Goal: Communication & Community: Answer question/provide support

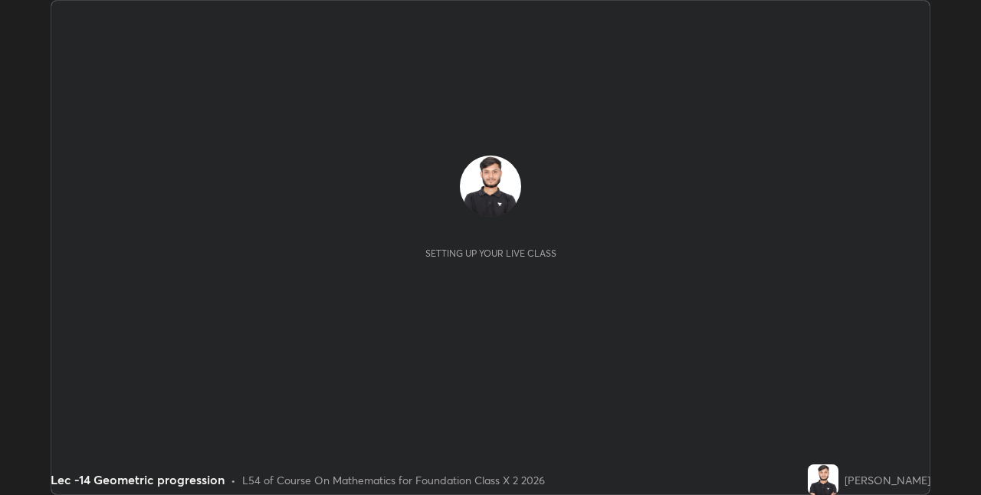
scroll to position [495, 980]
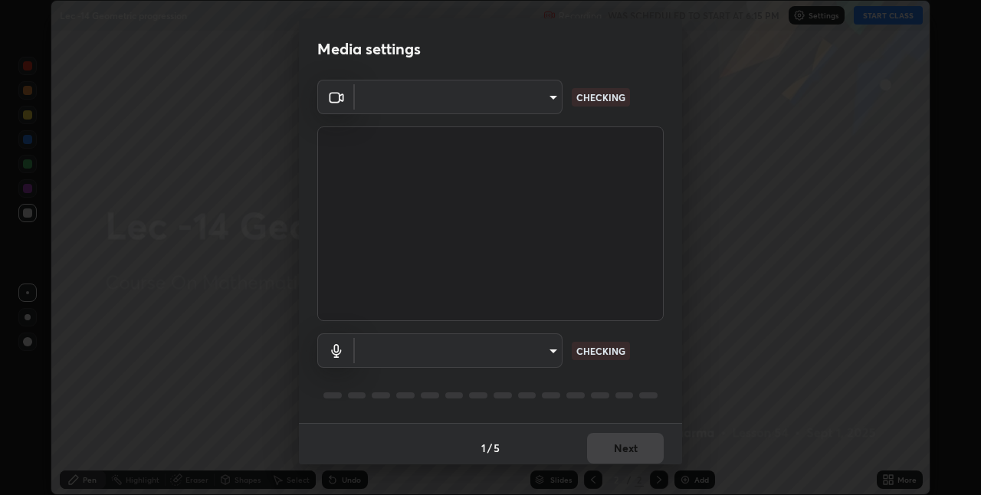
type input "e3e6fd13ef799cde5c9b7fe6f458d6ed022969fe6ce261ce3c0e119950d75ad9"
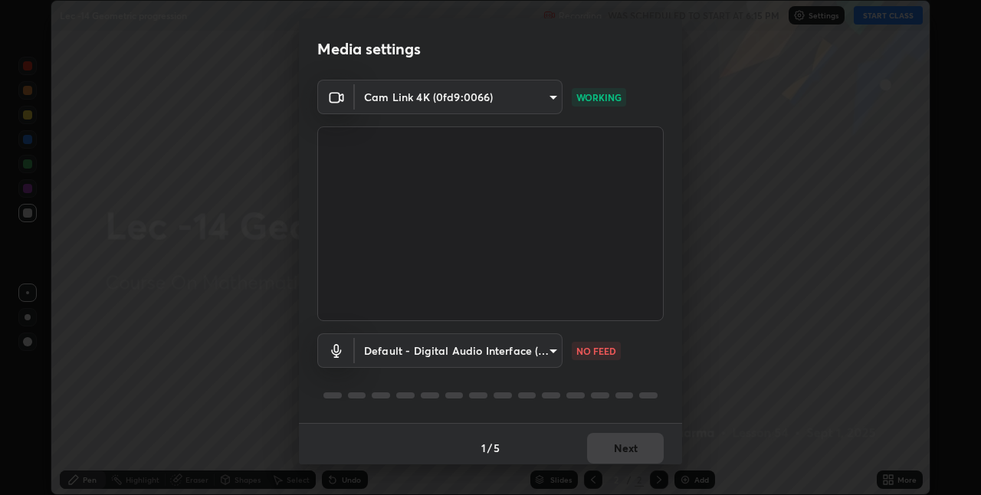
click at [524, 351] on body "Erase all Lec -14 Geometric progression Recording WAS SCHEDULED TO START AT 6:1…" at bounding box center [490, 247] width 981 height 495
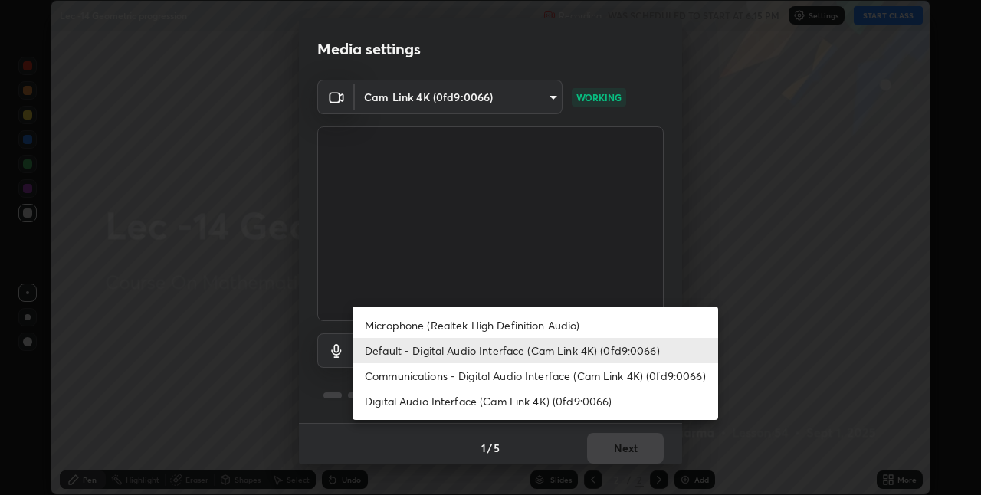
click at [536, 329] on li "Microphone (Realtek High Definition Audio)" at bounding box center [535, 325] width 366 height 25
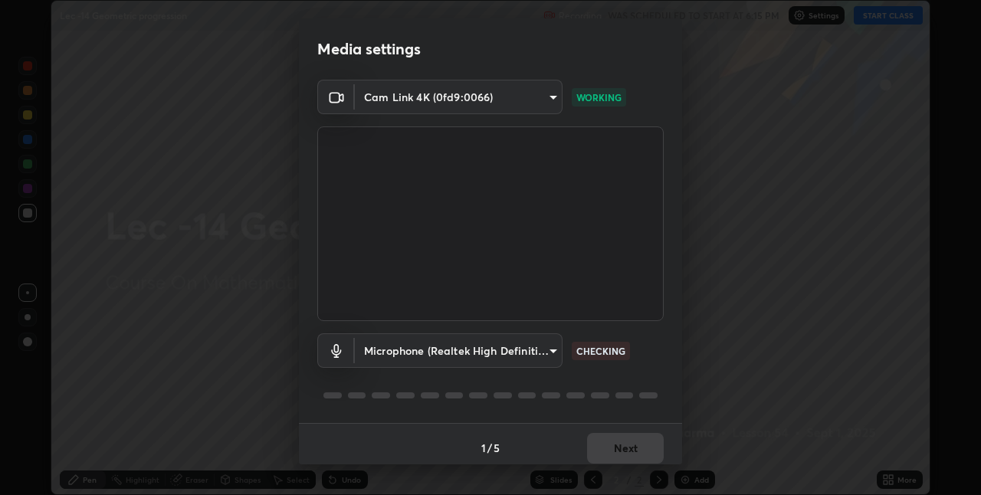
click at [548, 349] on body "Erase all Lec -14 Geometric progression Recording WAS SCHEDULED TO START AT 6:1…" at bounding box center [490, 247] width 981 height 495
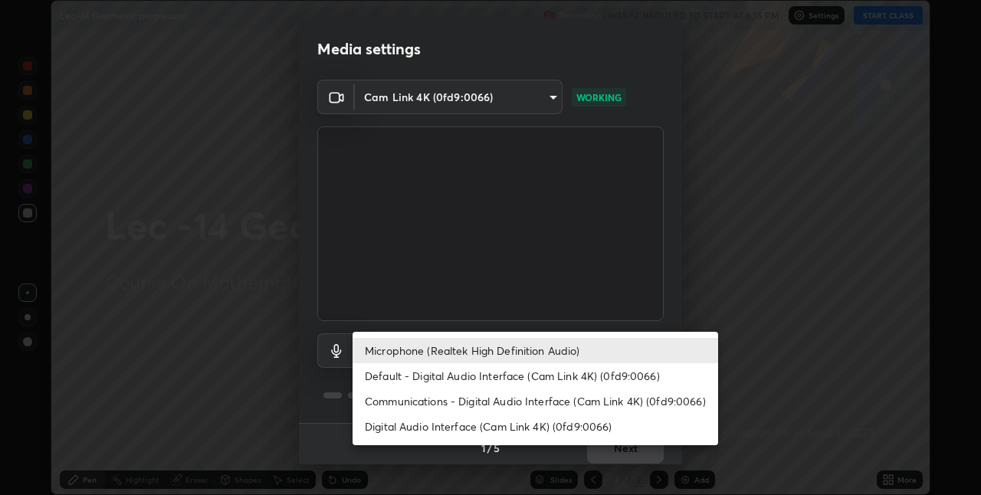
click at [542, 376] on li "Default - Digital Audio Interface (Cam Link 4K) (0fd9:0066)" at bounding box center [535, 375] width 366 height 25
type input "default"
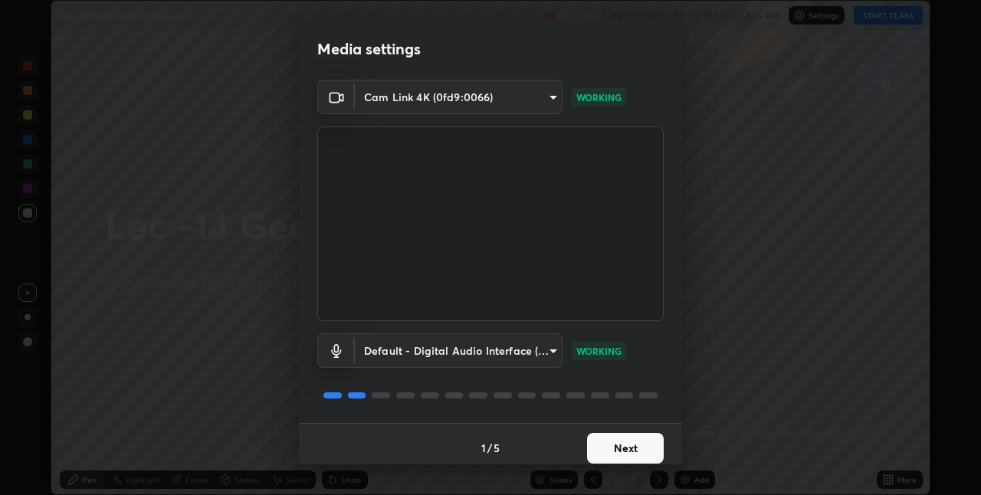
scroll to position [8, 0]
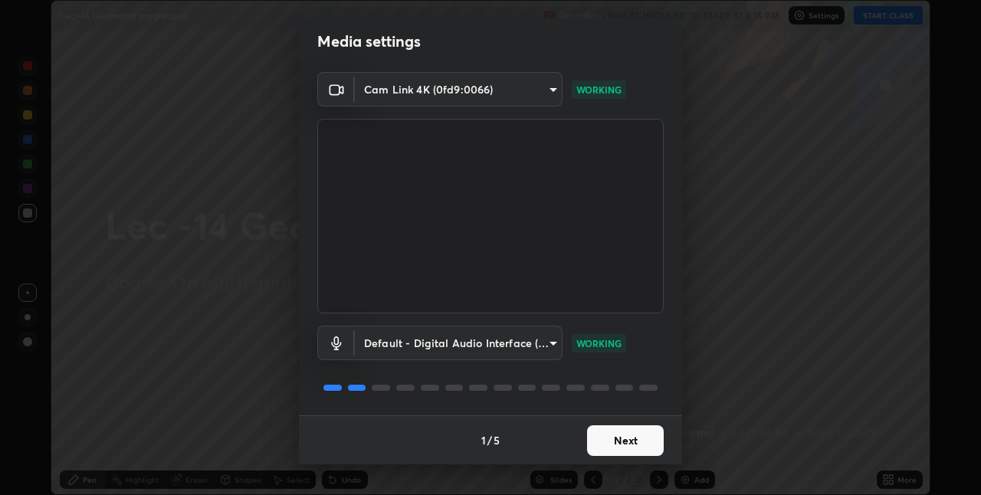
click at [624, 427] on button "Next" at bounding box center [625, 440] width 77 height 31
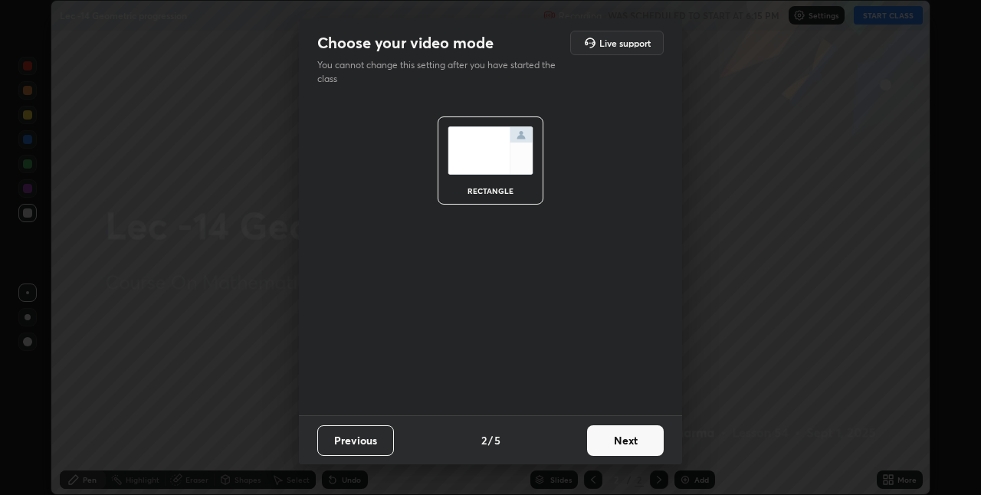
scroll to position [0, 0]
click at [626, 441] on button "Next" at bounding box center [625, 440] width 77 height 31
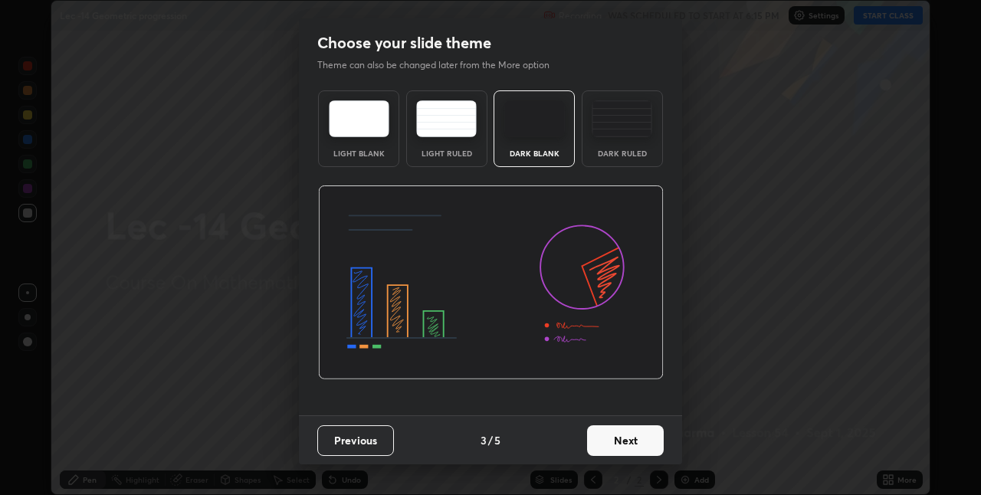
click at [631, 449] on button "Next" at bounding box center [625, 440] width 77 height 31
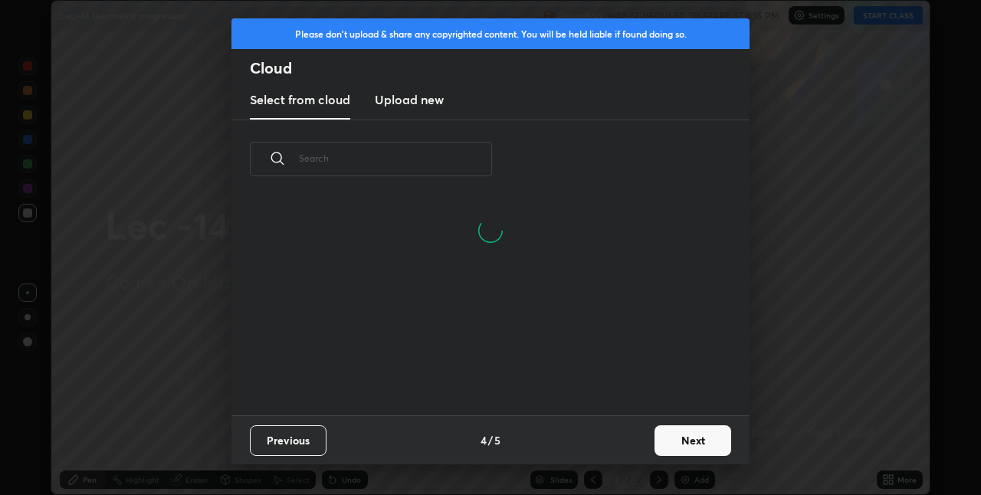
click at [675, 440] on button "Next" at bounding box center [692, 440] width 77 height 31
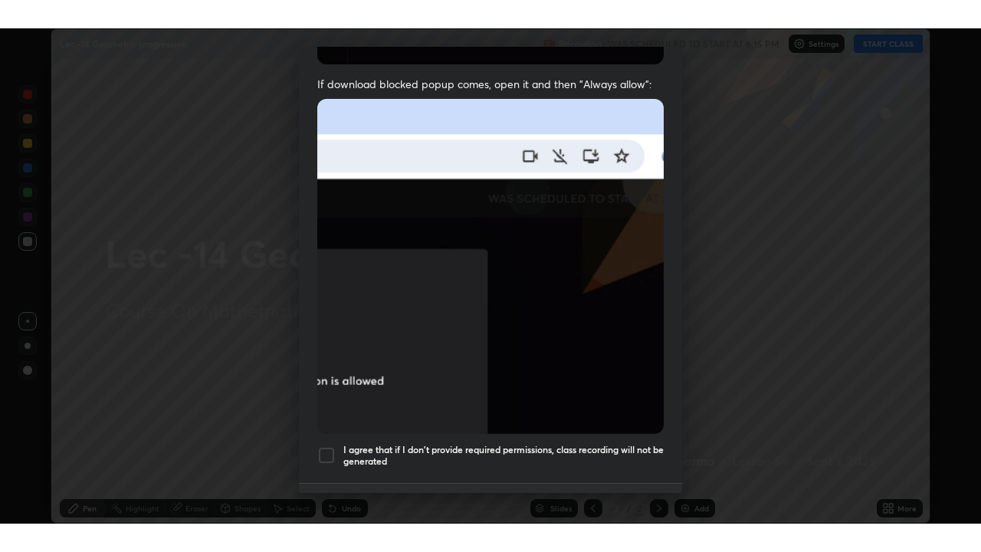
scroll to position [320, 0]
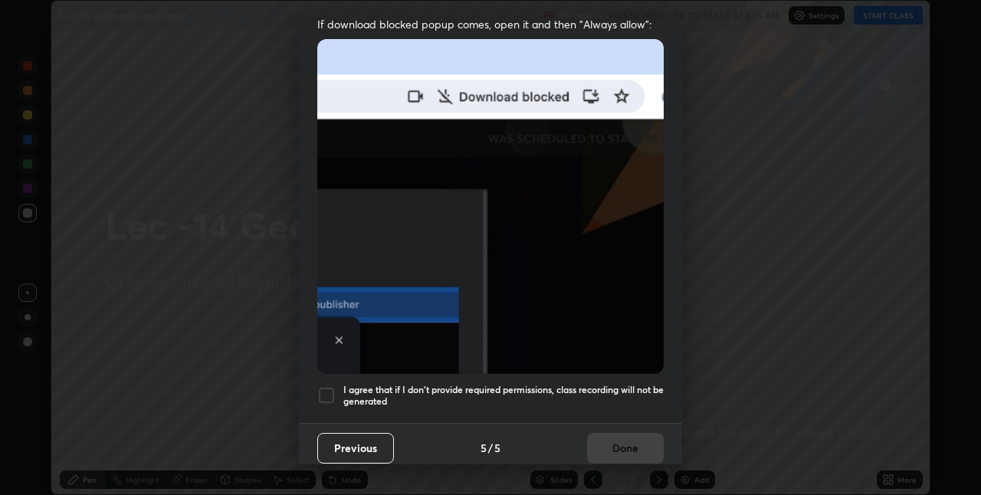
click at [330, 386] on div at bounding box center [326, 395] width 18 height 18
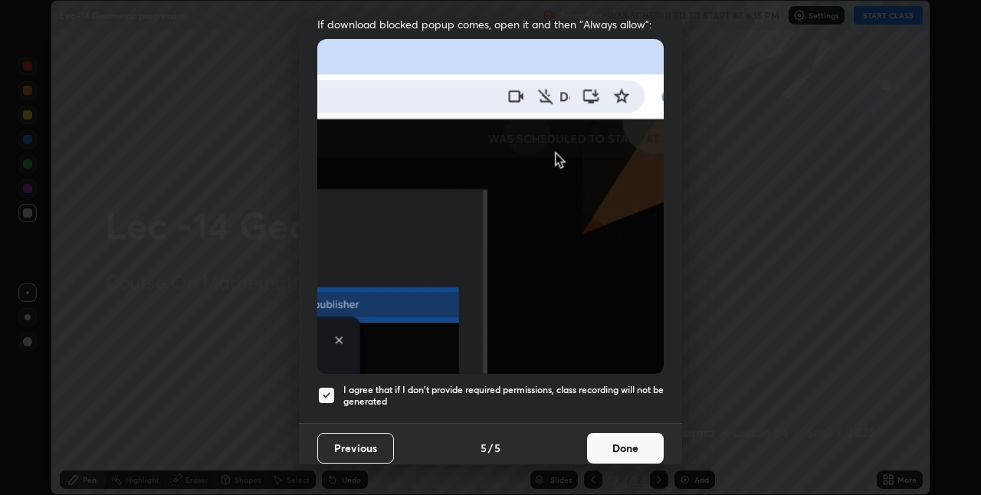
click at [621, 436] on button "Done" at bounding box center [625, 448] width 77 height 31
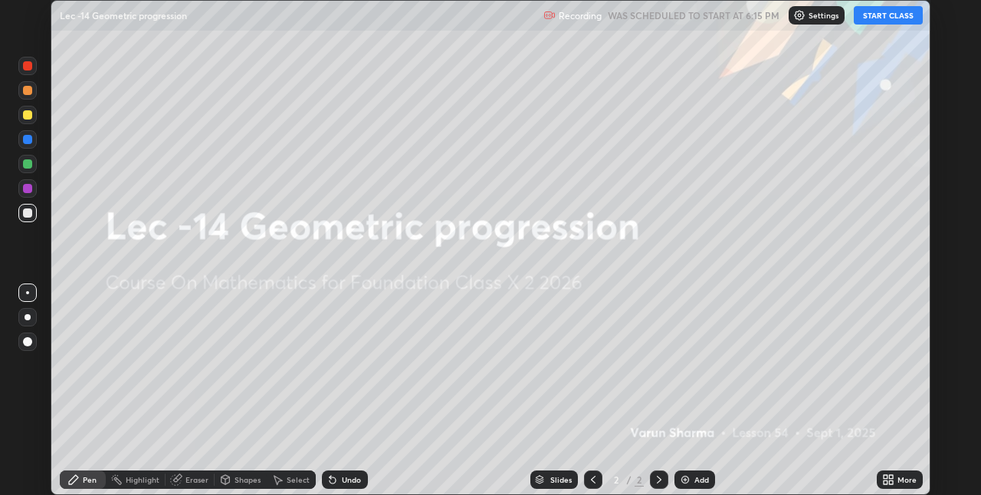
click at [898, 476] on div "More" at bounding box center [906, 480] width 19 height 8
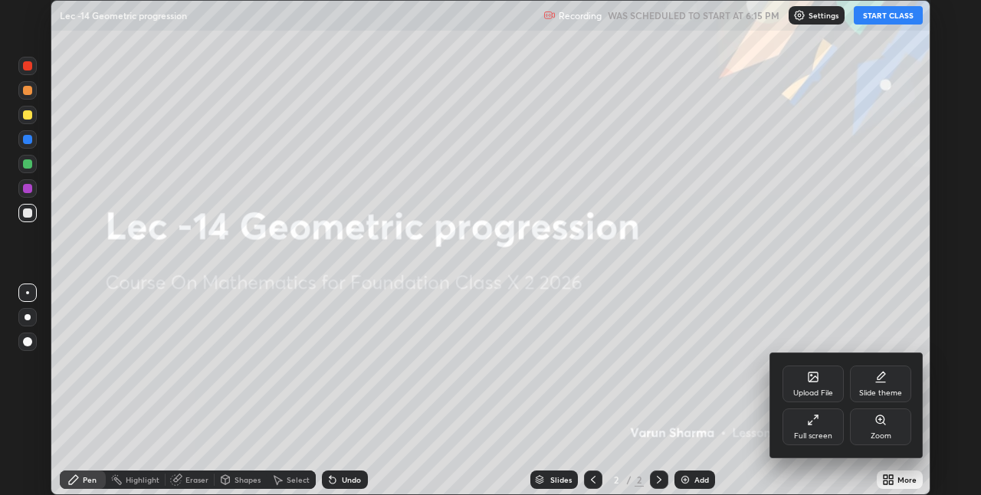
click at [812, 437] on div "Full screen" at bounding box center [813, 436] width 38 height 8
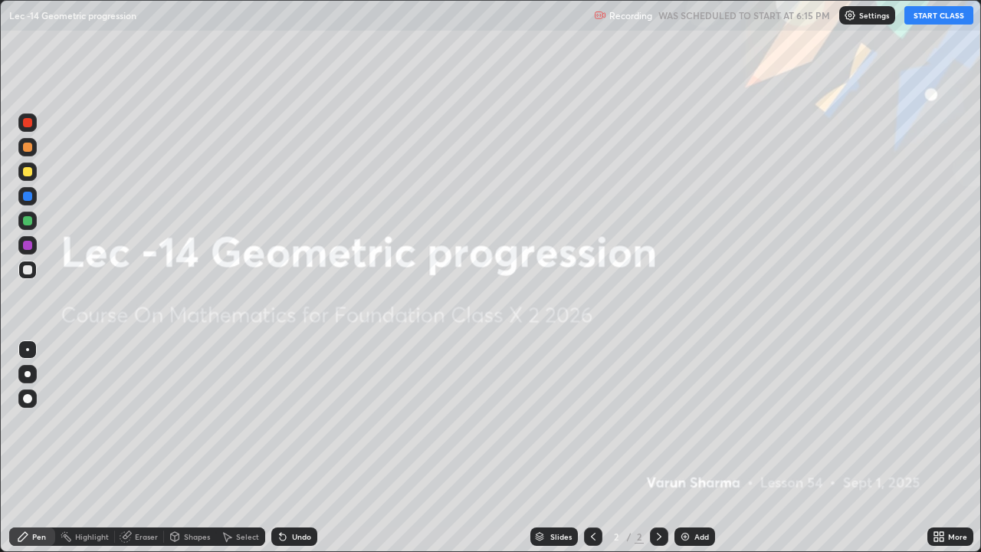
scroll to position [552, 981]
click at [936, 22] on button "START CLASS" at bounding box center [938, 15] width 69 height 18
click at [705, 494] on div "Add" at bounding box center [701, 537] width 15 height 8
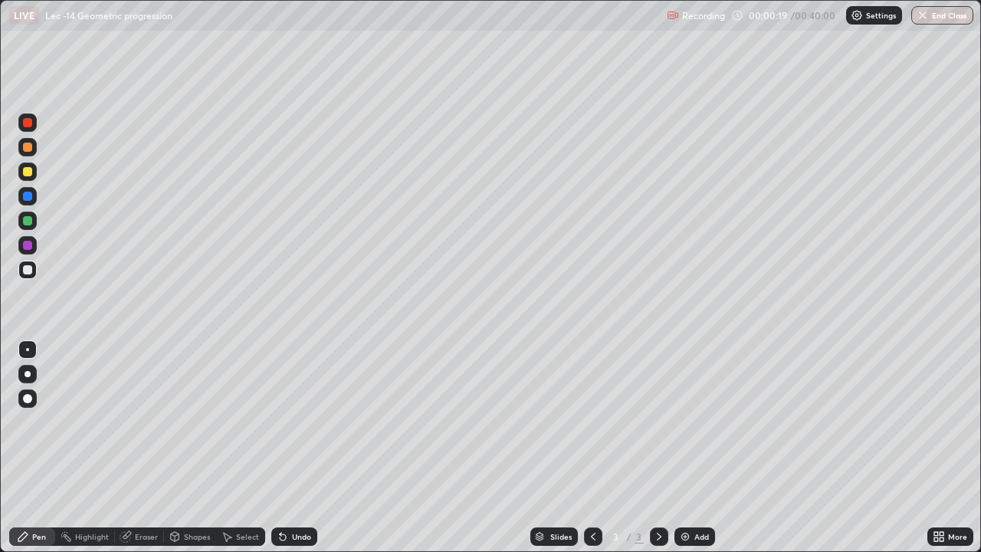
click at [182, 494] on div "Shapes" at bounding box center [190, 536] width 52 height 18
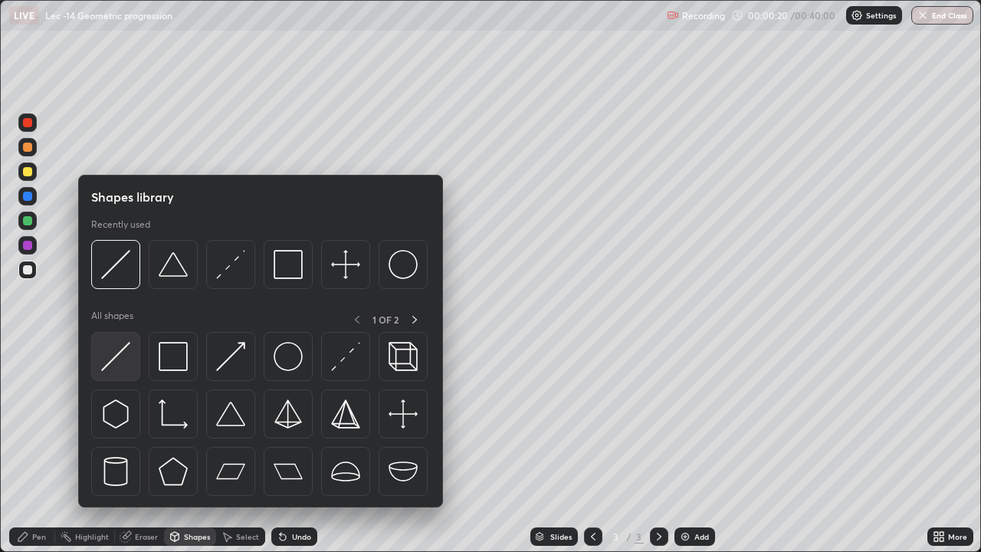
click at [126, 372] on div at bounding box center [115, 356] width 49 height 49
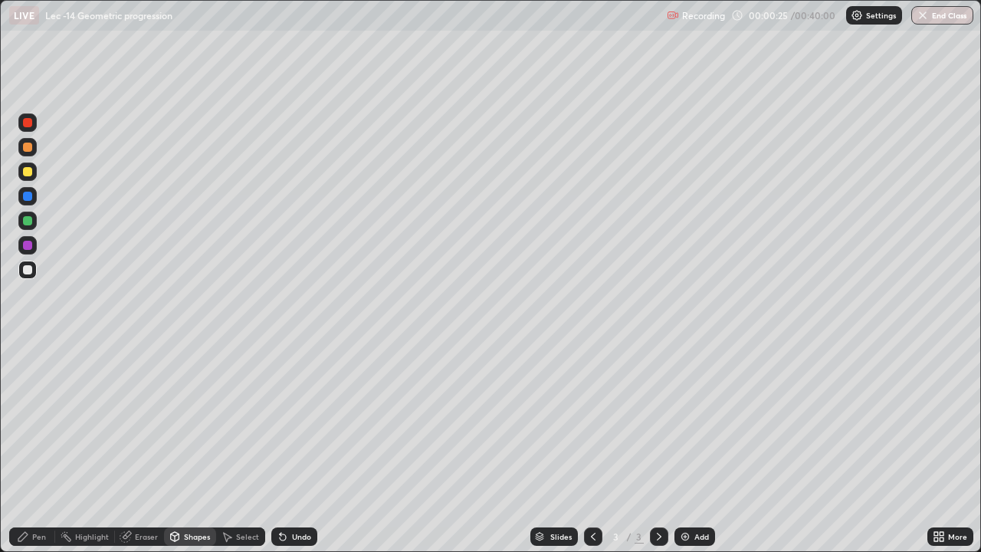
click at [30, 177] on div at bounding box center [27, 171] width 18 height 18
click at [36, 494] on div "Pen" at bounding box center [39, 537] width 14 height 8
click at [198, 494] on div "Shapes" at bounding box center [190, 536] width 52 height 18
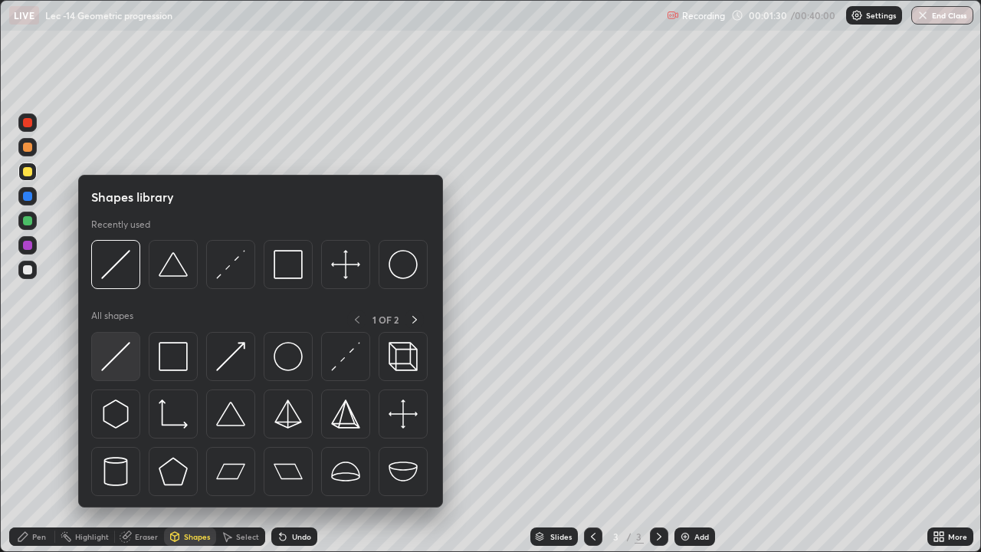
click at [133, 352] on div at bounding box center [115, 356] width 49 height 49
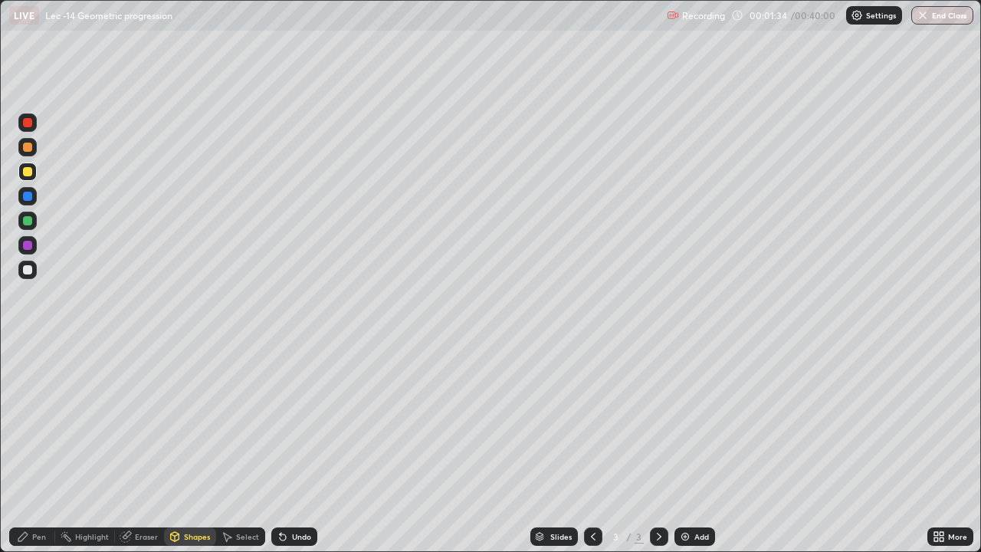
click at [34, 218] on div at bounding box center [27, 220] width 18 height 18
click at [35, 271] on div at bounding box center [27, 270] width 18 height 18
click at [40, 494] on div "Pen" at bounding box center [39, 537] width 14 height 8
click at [700, 494] on div "Add" at bounding box center [694, 536] width 41 height 18
click at [202, 494] on div "Shapes" at bounding box center [197, 537] width 26 height 8
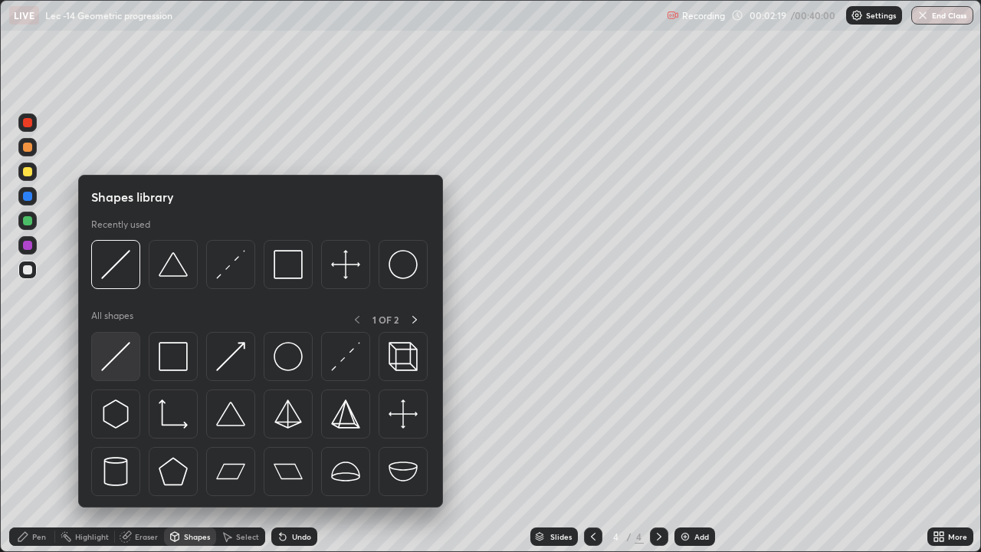
click at [123, 369] on img at bounding box center [115, 356] width 29 height 29
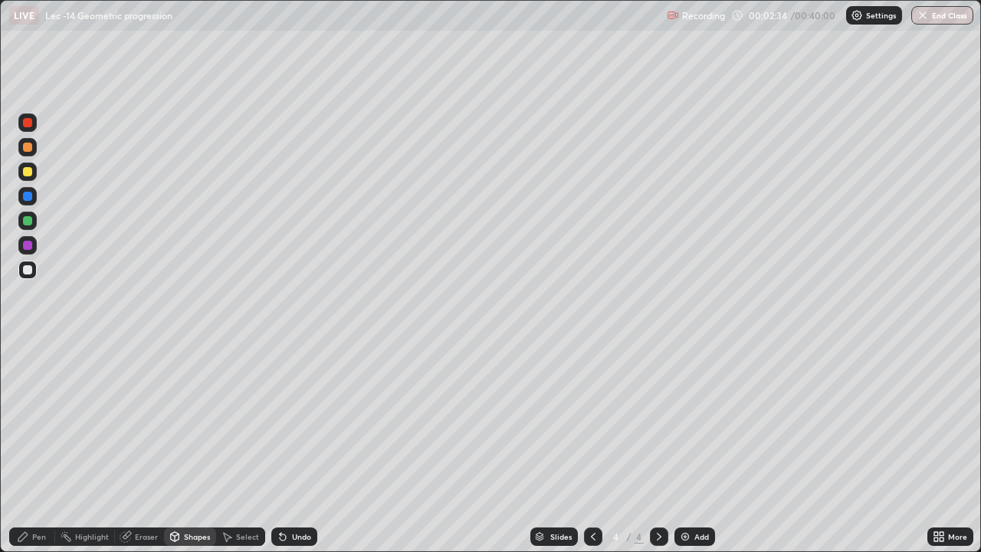
click at [30, 494] on div "Pen" at bounding box center [32, 536] width 46 height 18
click at [598, 494] on div at bounding box center [593, 536] width 18 height 18
click at [656, 494] on icon at bounding box center [659, 536] width 12 height 12
click at [600, 494] on div at bounding box center [593, 536] width 18 height 31
click at [657, 494] on icon at bounding box center [659, 536] width 12 height 12
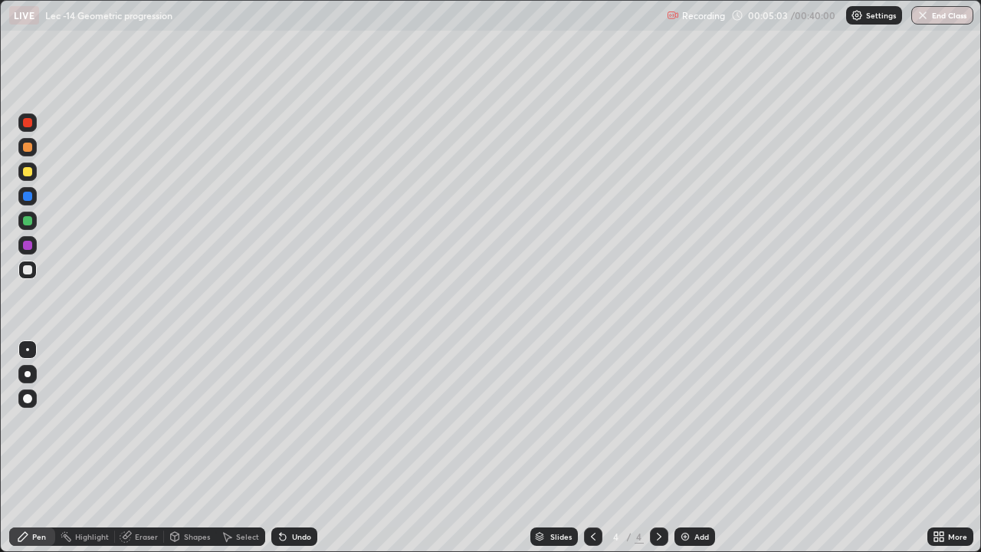
click at [589, 494] on icon at bounding box center [593, 536] width 12 height 12
click at [657, 494] on icon at bounding box center [659, 536] width 12 height 12
click at [592, 494] on icon at bounding box center [593, 536] width 12 height 12
click at [664, 494] on div at bounding box center [659, 536] width 18 height 18
click at [687, 494] on img at bounding box center [685, 536] width 12 height 12
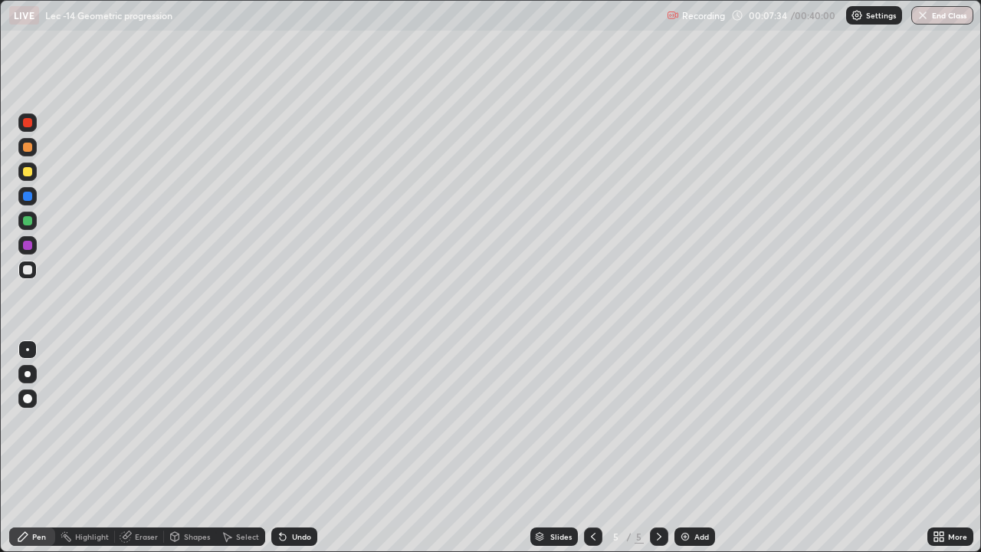
click at [186, 494] on div "Shapes" at bounding box center [197, 537] width 26 height 8
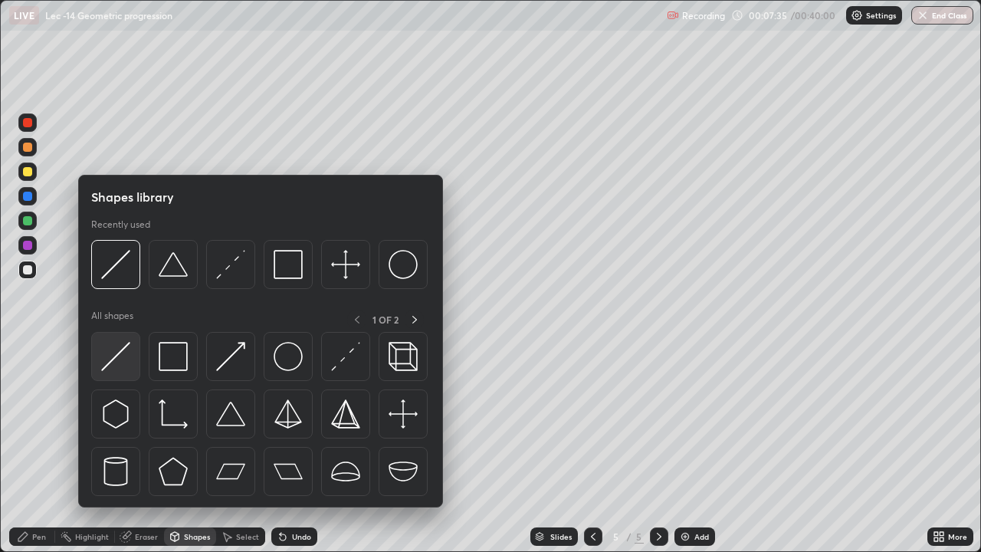
click at [123, 372] on div at bounding box center [115, 356] width 49 height 49
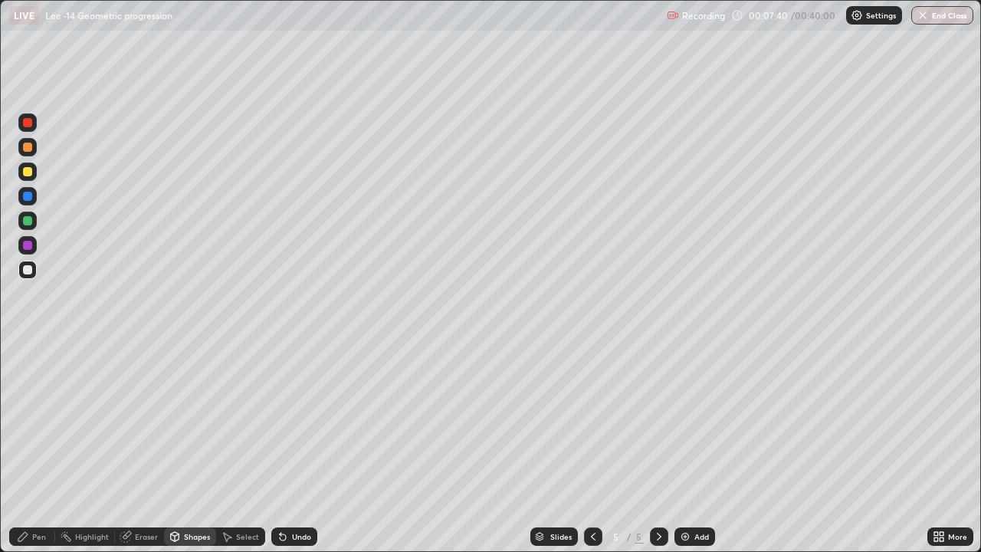
click at [42, 494] on div "Pen" at bounding box center [39, 537] width 14 height 8
click at [697, 494] on div "Add" at bounding box center [701, 537] width 15 height 8
click at [30, 174] on div at bounding box center [27, 171] width 9 height 9
click at [592, 494] on icon at bounding box center [593, 536] width 12 height 12
click at [594, 494] on icon at bounding box center [593, 536] width 12 height 12
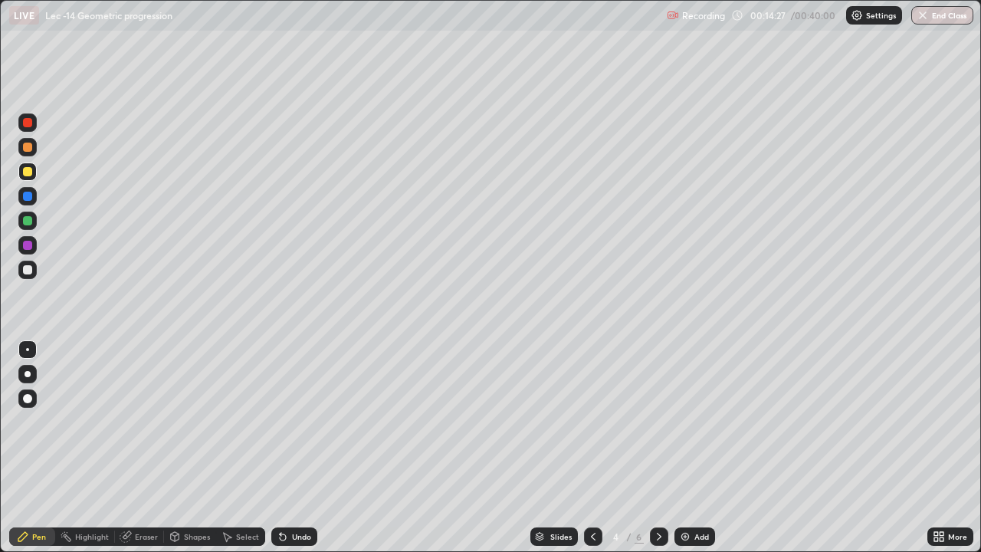
click at [657, 494] on icon at bounding box center [659, 536] width 12 height 12
click at [176, 494] on icon at bounding box center [175, 535] width 8 height 2
click at [35, 494] on div "Pen" at bounding box center [39, 537] width 14 height 8
click at [141, 494] on div "Eraser" at bounding box center [146, 537] width 23 height 8
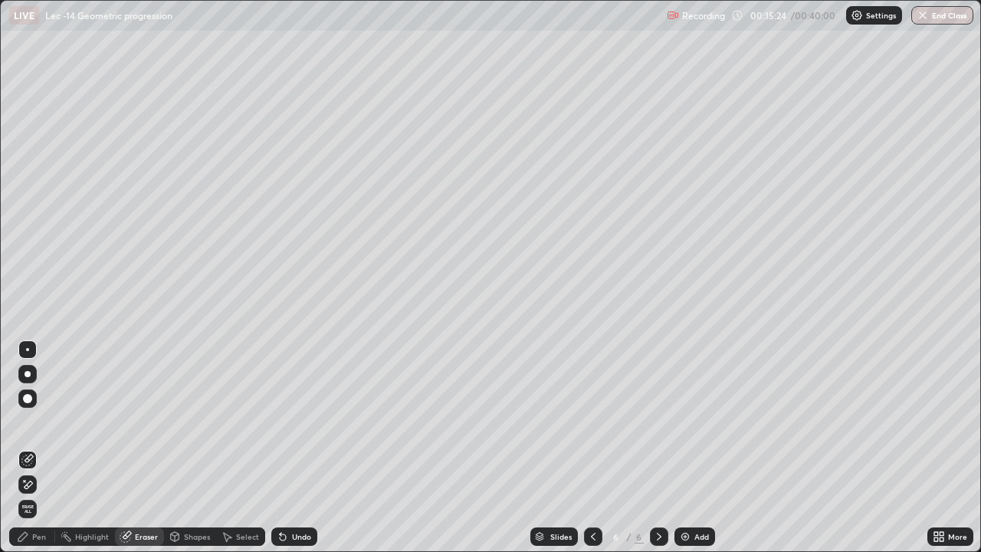
click at [38, 494] on div "Pen" at bounding box center [32, 536] width 46 height 18
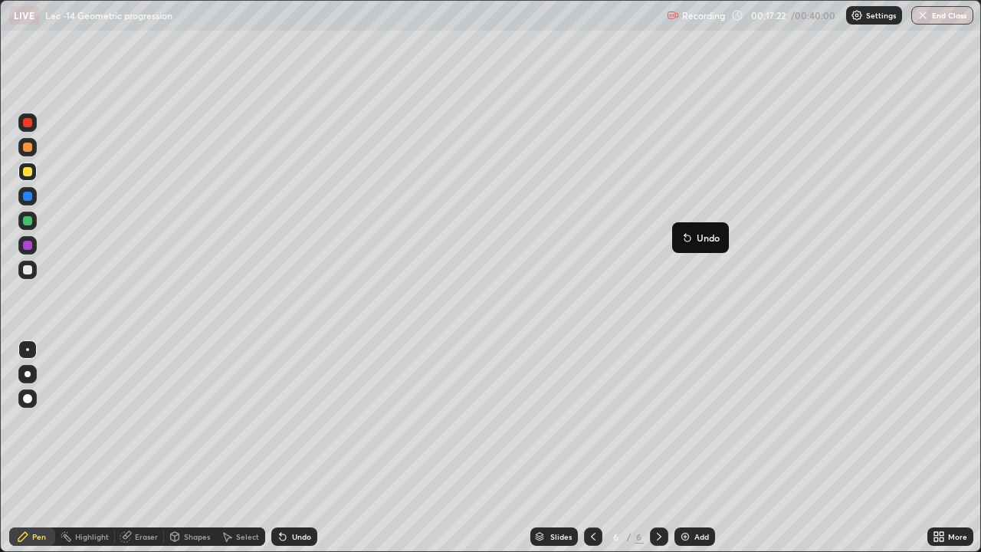
click at [679, 230] on button "Undo" at bounding box center [700, 237] width 44 height 18
click at [304, 494] on div "Undo" at bounding box center [294, 536] width 46 height 18
click at [300, 494] on div "Undo" at bounding box center [301, 537] width 19 height 8
click at [703, 494] on div "Add" at bounding box center [701, 537] width 15 height 8
click at [34, 271] on div at bounding box center [27, 270] width 18 height 18
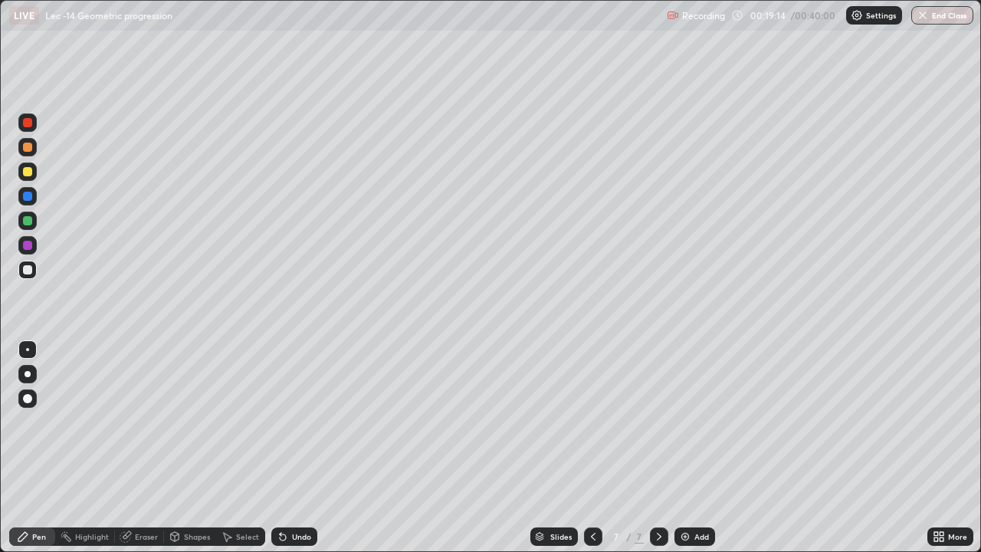
click at [28, 172] on div at bounding box center [27, 171] width 9 height 9
click at [295, 494] on div "Undo" at bounding box center [301, 537] width 19 height 8
click at [284, 494] on icon at bounding box center [283, 536] width 12 height 12
click at [26, 222] on div at bounding box center [27, 220] width 9 height 9
click at [297, 494] on div "Undo" at bounding box center [294, 536] width 46 height 18
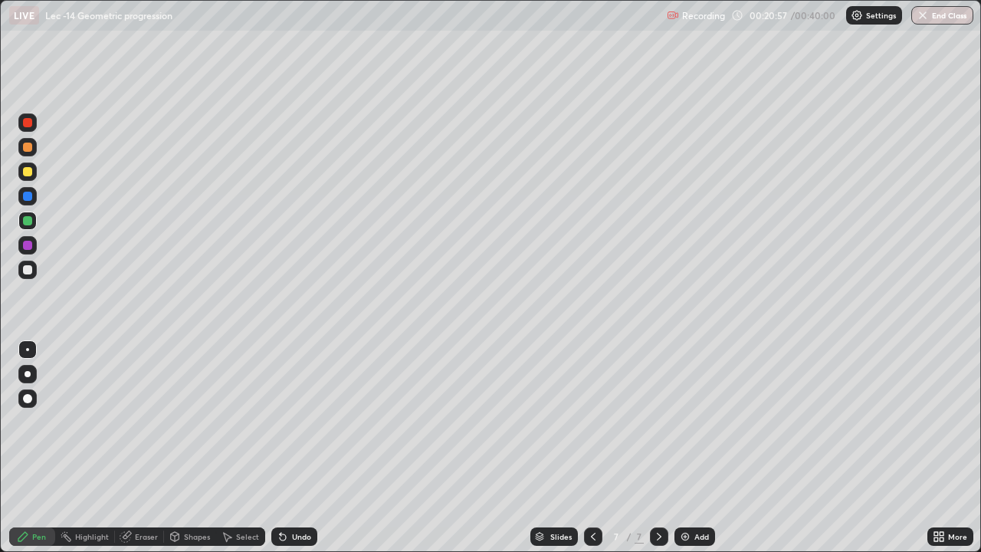
click at [296, 494] on div "Undo" at bounding box center [301, 537] width 19 height 8
click at [598, 494] on div at bounding box center [593, 536] width 18 height 18
click at [653, 494] on icon at bounding box center [659, 536] width 12 height 12
click at [700, 494] on div "Add" at bounding box center [694, 536] width 41 height 18
click at [28, 271] on div at bounding box center [27, 269] width 9 height 9
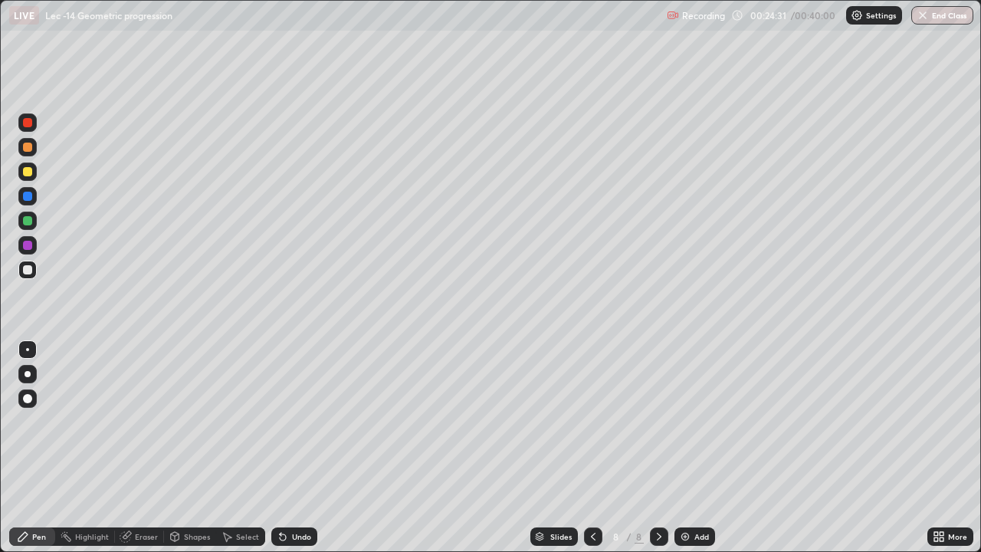
click at [31, 172] on div at bounding box center [27, 171] width 9 height 9
click at [592, 494] on icon at bounding box center [593, 536] width 12 height 12
click at [594, 494] on div at bounding box center [593, 536] width 18 height 18
click at [598, 494] on div at bounding box center [593, 536] width 18 height 18
click at [664, 494] on div at bounding box center [659, 536] width 18 height 18
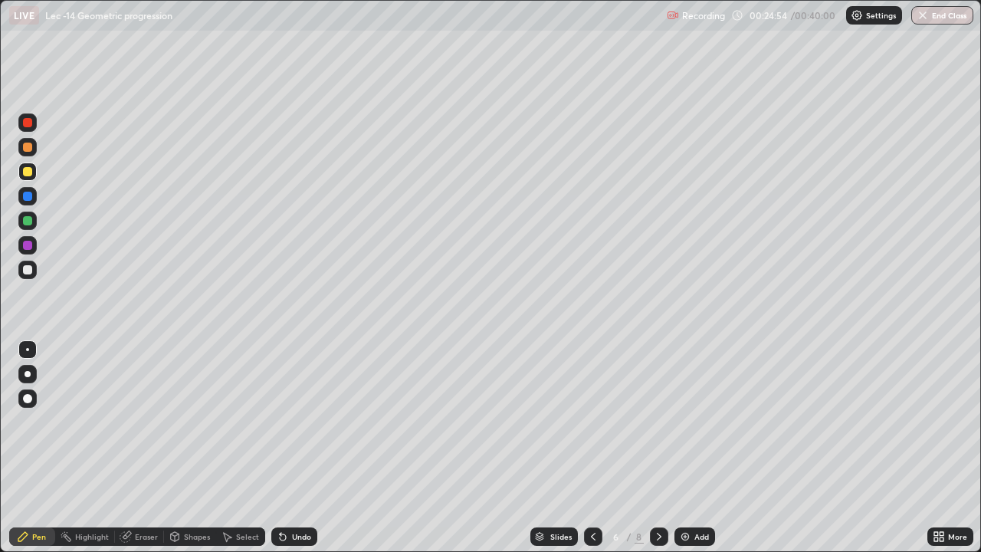
click at [657, 494] on icon at bounding box center [659, 536] width 12 height 12
click at [665, 494] on div at bounding box center [659, 536] width 18 height 18
click at [592, 494] on icon at bounding box center [593, 536] width 12 height 12
click at [654, 494] on icon at bounding box center [659, 536] width 12 height 12
click at [590, 494] on icon at bounding box center [593, 536] width 12 height 12
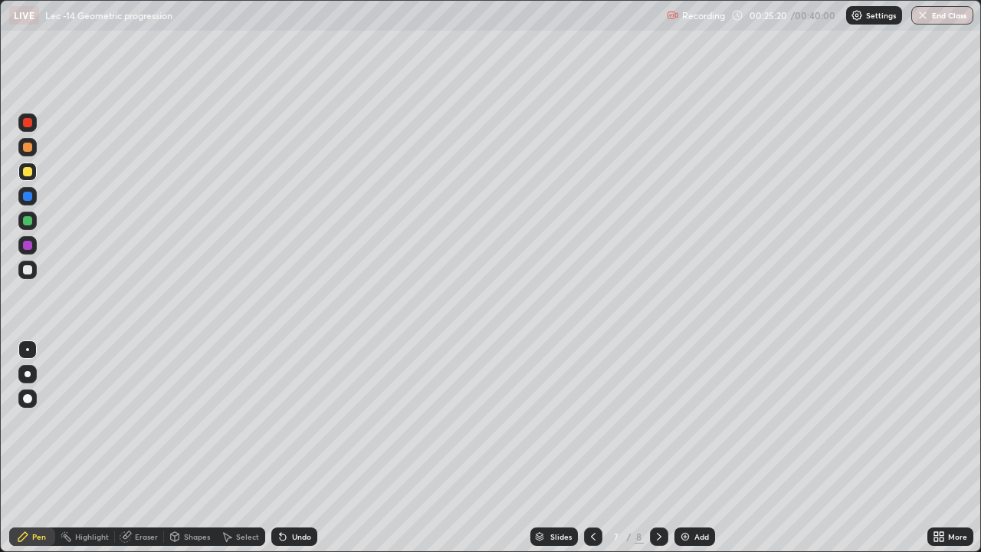
click at [657, 494] on icon at bounding box center [659, 536] width 12 height 12
click at [304, 494] on div "Undo" at bounding box center [301, 537] width 19 height 8
click at [152, 494] on div "Eraser" at bounding box center [146, 537] width 23 height 8
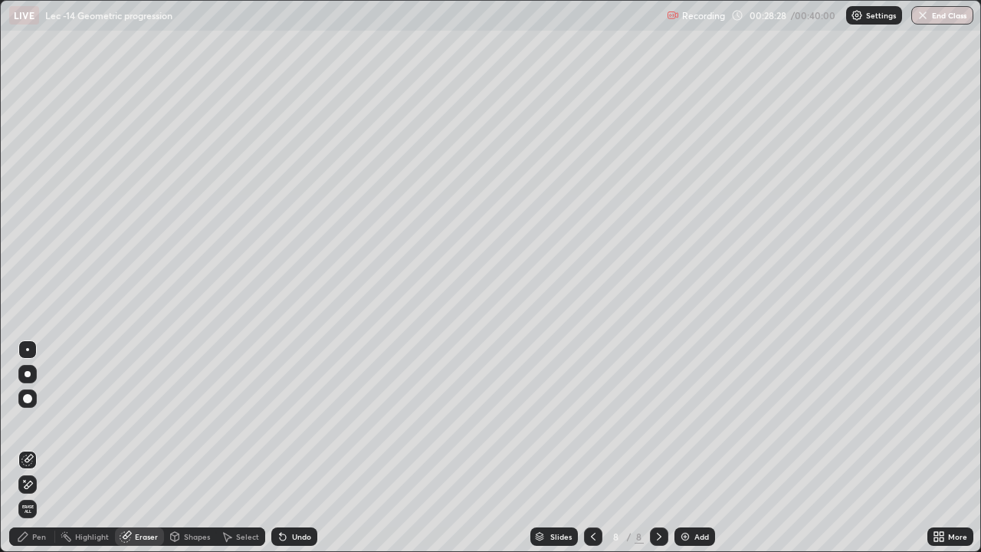
click at [46, 494] on div "Pen" at bounding box center [32, 536] width 46 height 18
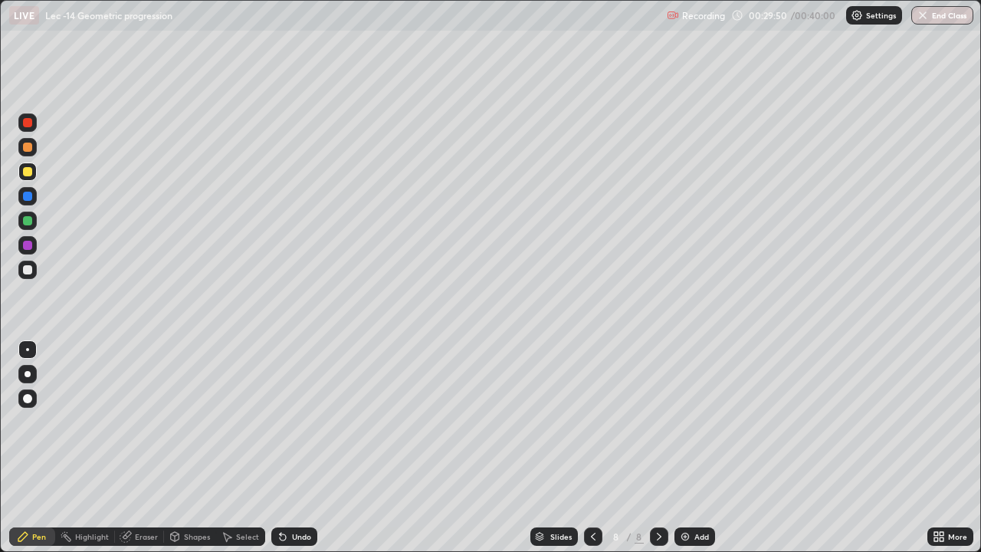
click at [710, 494] on div "Add" at bounding box center [694, 536] width 41 height 18
click at [28, 271] on div at bounding box center [27, 269] width 9 height 9
click at [198, 494] on div "Shapes" at bounding box center [197, 537] width 26 height 8
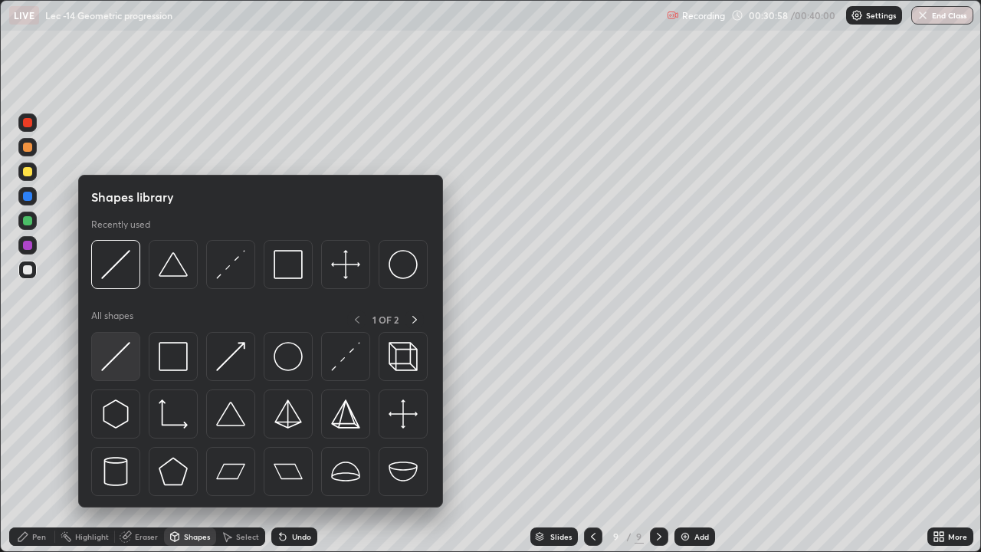
click at [129, 358] on img at bounding box center [115, 356] width 29 height 29
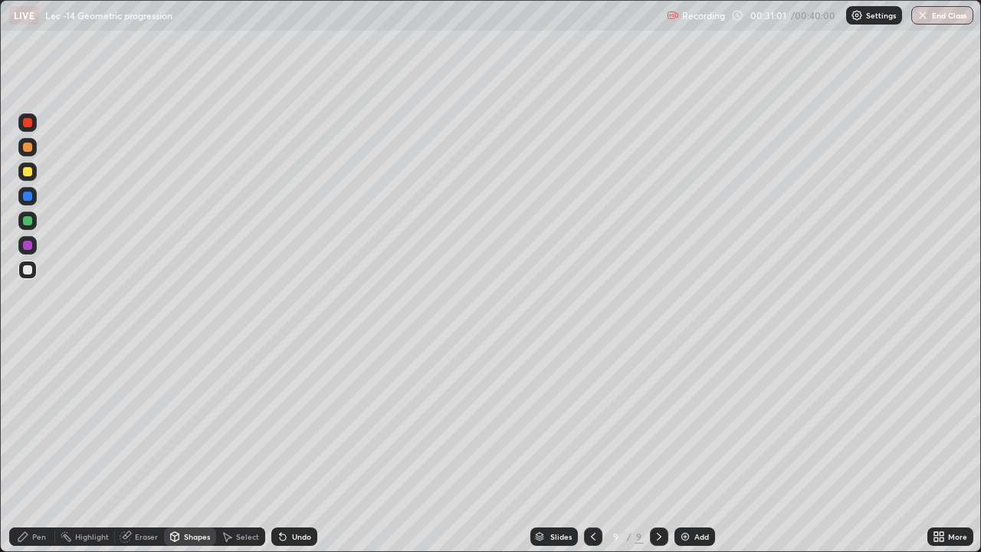
click at [33, 219] on div at bounding box center [27, 220] width 18 height 18
click at [36, 494] on div "Pen" at bounding box center [39, 537] width 14 height 8
click at [592, 494] on icon at bounding box center [593, 536] width 12 height 12
click at [656, 494] on icon at bounding box center [659, 536] width 12 height 12
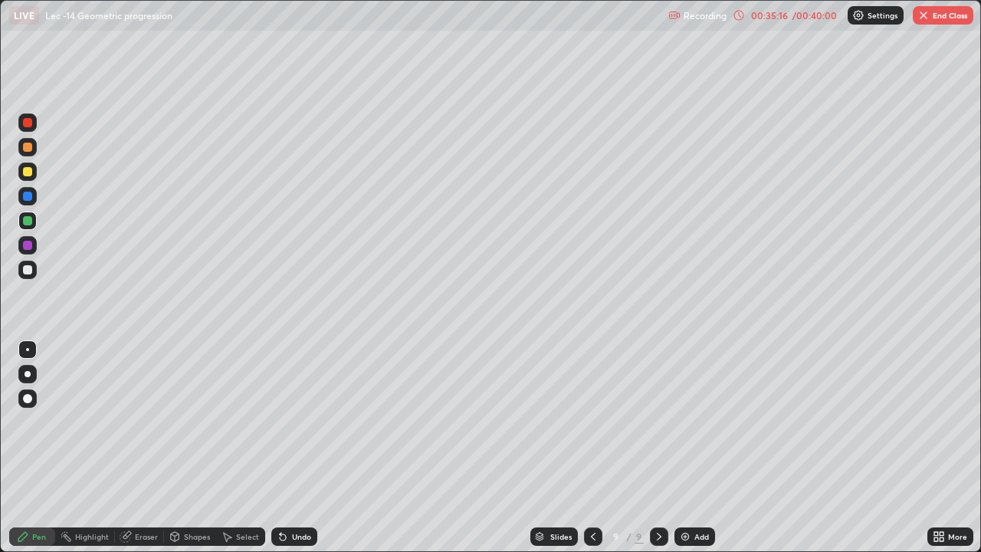
click at [694, 494] on div "Add" at bounding box center [701, 537] width 15 height 8
click at [292, 494] on div "Undo" at bounding box center [301, 537] width 19 height 8
click at [594, 494] on icon at bounding box center [592, 536] width 12 height 12
click at [656, 494] on icon at bounding box center [659, 536] width 12 height 12
click at [589, 494] on icon at bounding box center [592, 536] width 12 height 12
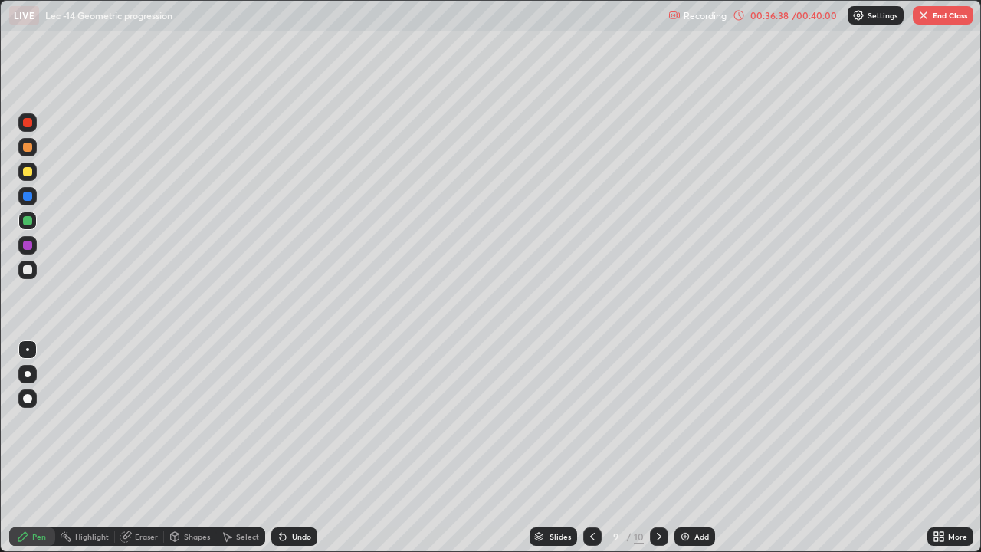
click at [661, 494] on icon at bounding box center [659, 536] width 12 height 12
click at [36, 177] on div at bounding box center [27, 171] width 18 height 18
click at [592, 494] on icon at bounding box center [592, 536] width 12 height 12
click at [598, 494] on div at bounding box center [592, 536] width 18 height 18
click at [591, 494] on icon at bounding box center [592, 536] width 12 height 12
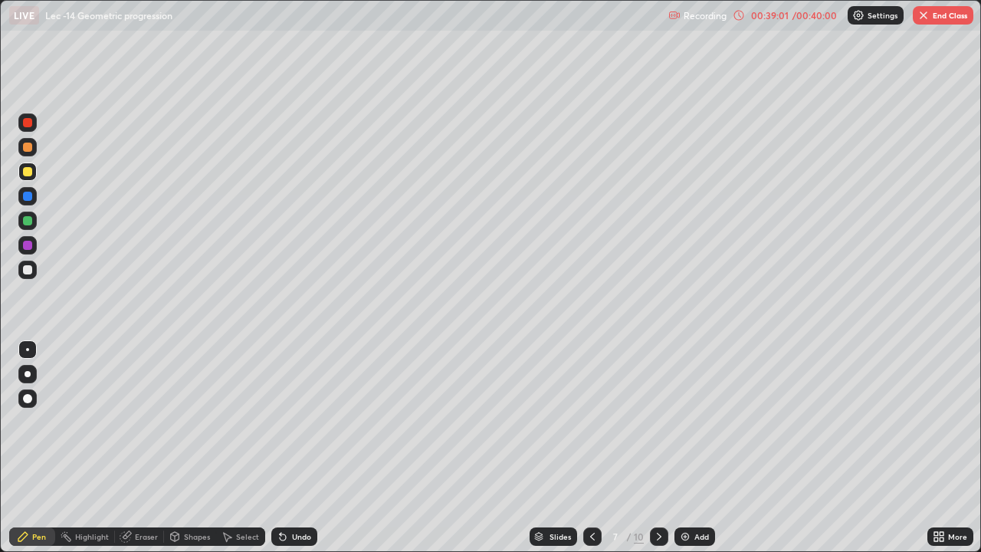
click at [658, 494] on icon at bounding box center [659, 536] width 12 height 12
click at [657, 494] on icon at bounding box center [659, 536] width 12 height 12
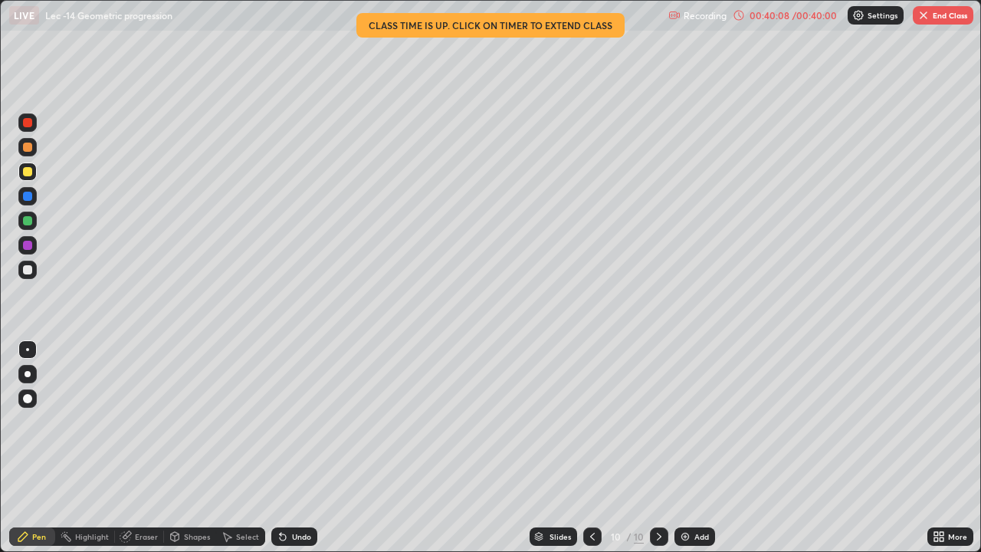
click at [592, 494] on icon at bounding box center [592, 537] width 5 height 8
click at [599, 494] on div at bounding box center [592, 536] width 18 height 18
click at [154, 494] on div "Eraser" at bounding box center [146, 537] width 23 height 8
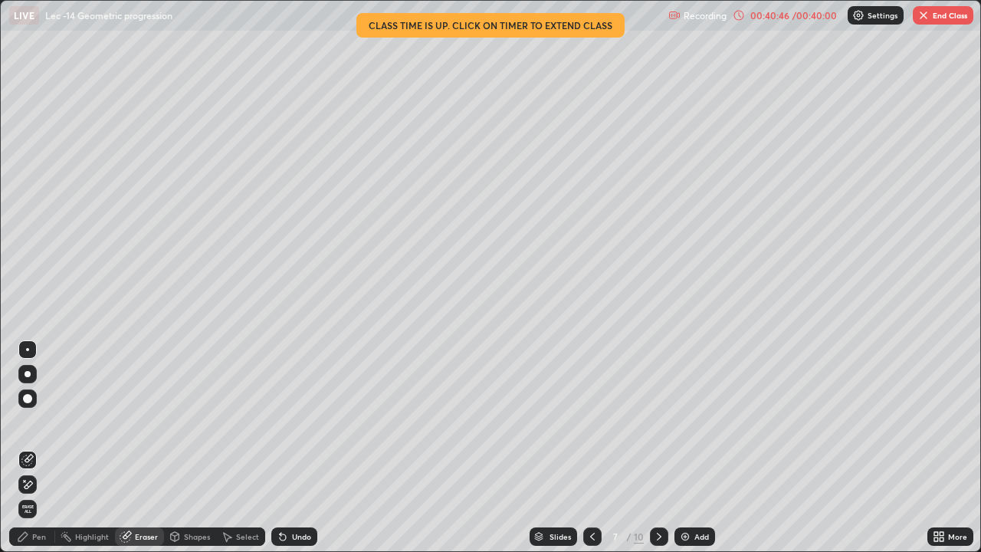
click at [37, 494] on div "Pen" at bounding box center [39, 537] width 14 height 8
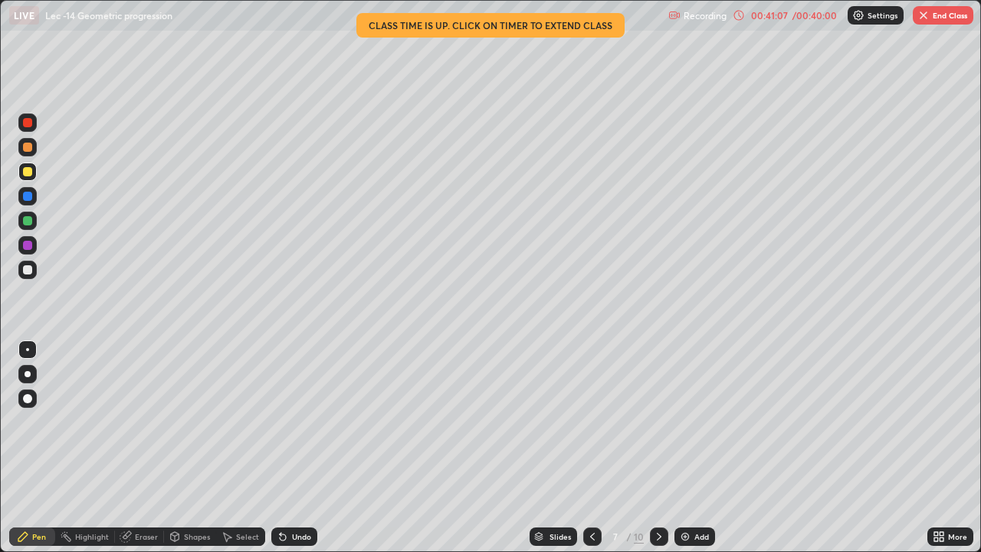
click at [656, 494] on icon at bounding box center [659, 536] width 12 height 12
click at [657, 494] on icon at bounding box center [659, 536] width 12 height 12
click at [937, 21] on button "End Class" at bounding box center [943, 15] width 61 height 18
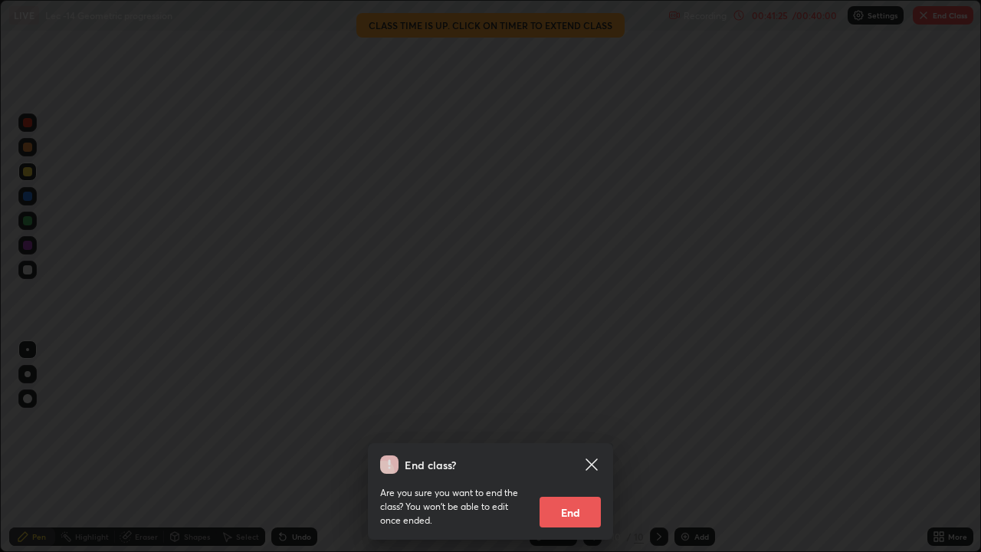
click at [589, 494] on button "End" at bounding box center [569, 512] width 61 height 31
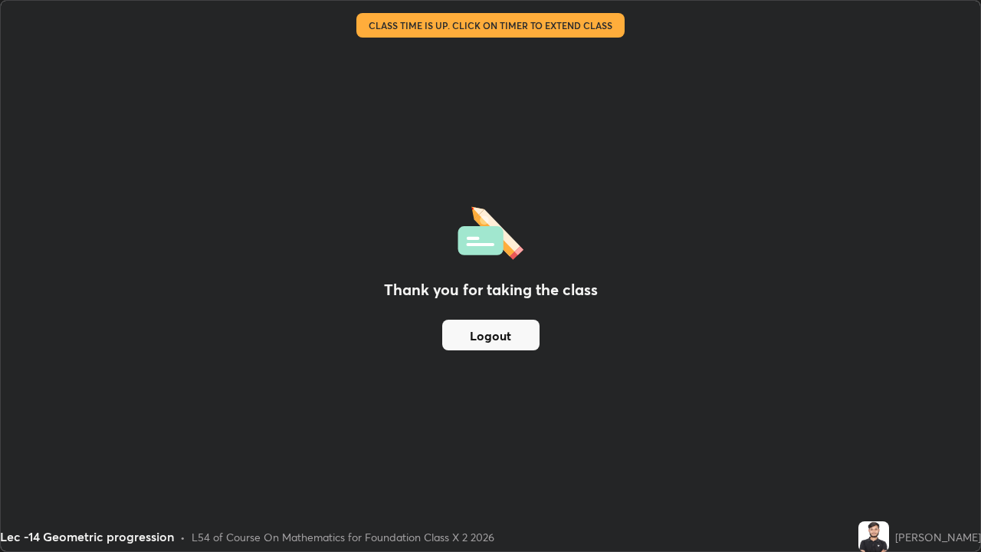
click at [500, 337] on button "Logout" at bounding box center [490, 335] width 97 height 31
